Goal: Book appointment/travel/reservation

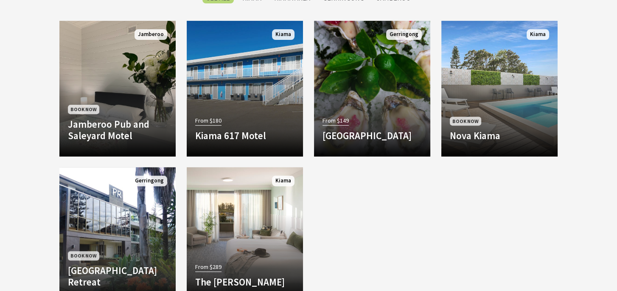
scroll to position [382, 0]
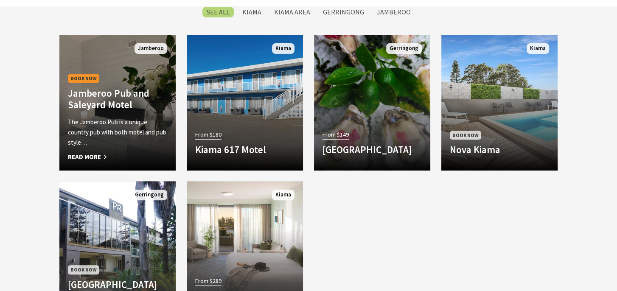
click at [90, 103] on h4 "Jamberoo Pub and Saleyard Motel" at bounding box center [117, 98] width 99 height 23
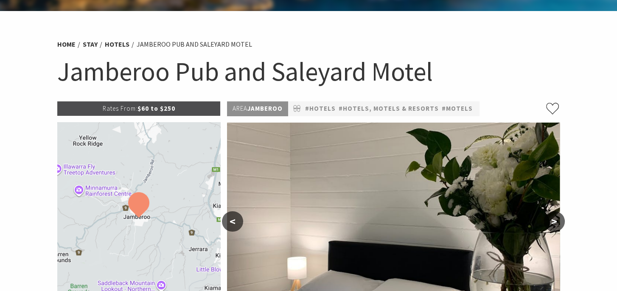
scroll to position [170, 0]
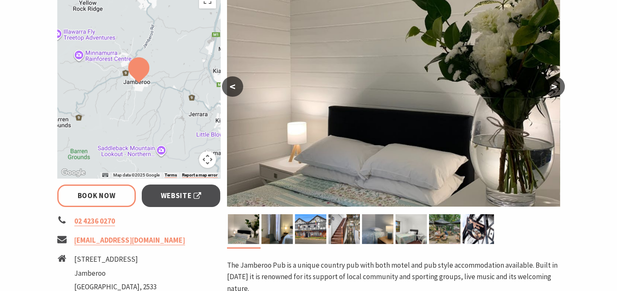
select select "3"
select select "2"
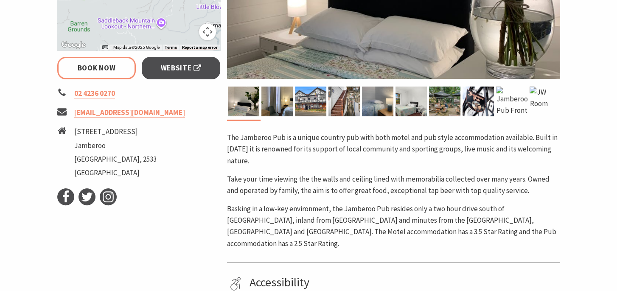
scroll to position [297, 0]
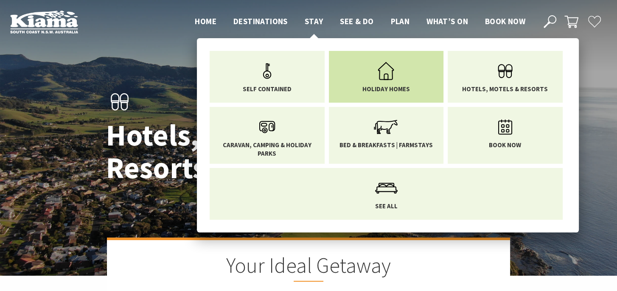
click at [382, 80] on icon "Main Menu" at bounding box center [386, 71] width 28 height 28
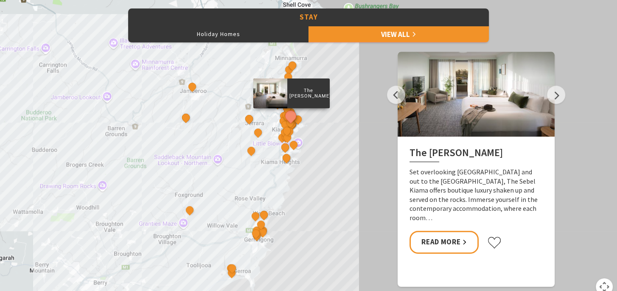
scroll to position [425, 0]
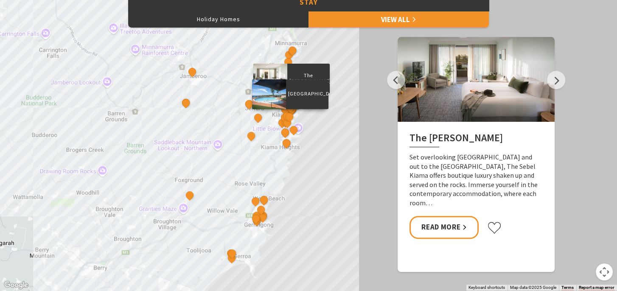
click at [310, 98] on p "Surf Beach Holiday Park" at bounding box center [307, 94] width 42 height 8
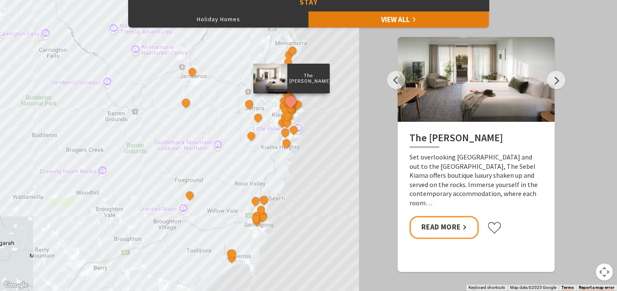
click at [402, 21] on link "View All" at bounding box center [399, 19] width 180 height 17
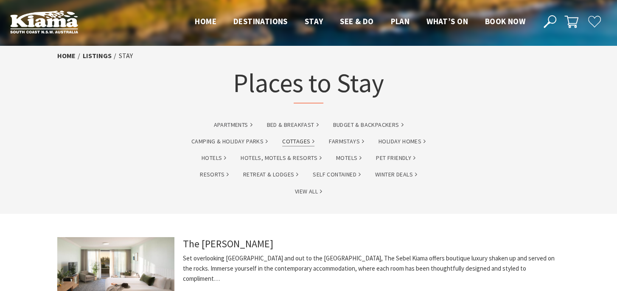
click at [301, 140] on link "Cottages" at bounding box center [298, 142] width 32 height 10
